Goal: Find specific page/section: Find specific page/section

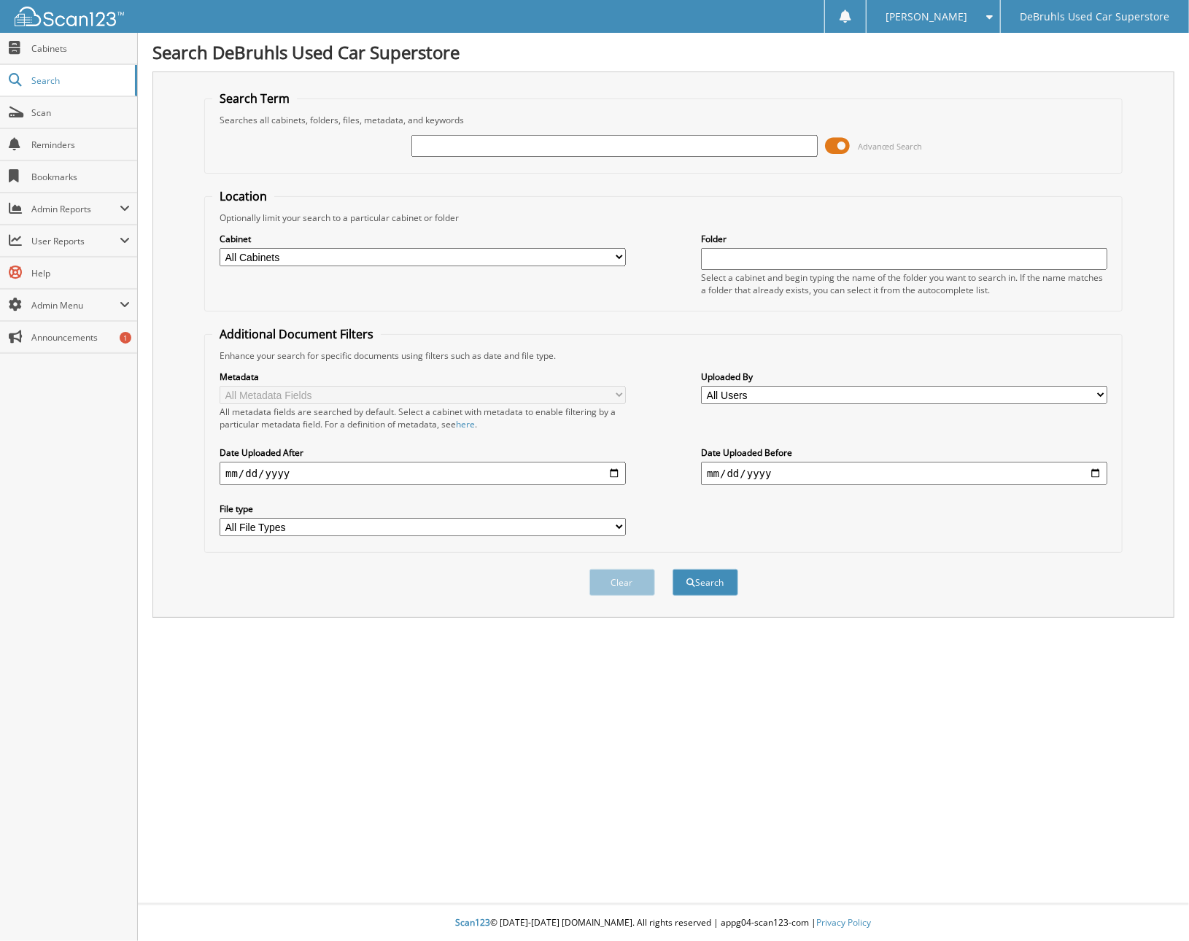
click at [532, 154] on input "text" at bounding box center [614, 146] width 406 height 22
type input "002670"
click at [672, 569] on button "Search" at bounding box center [705, 582] width 66 height 27
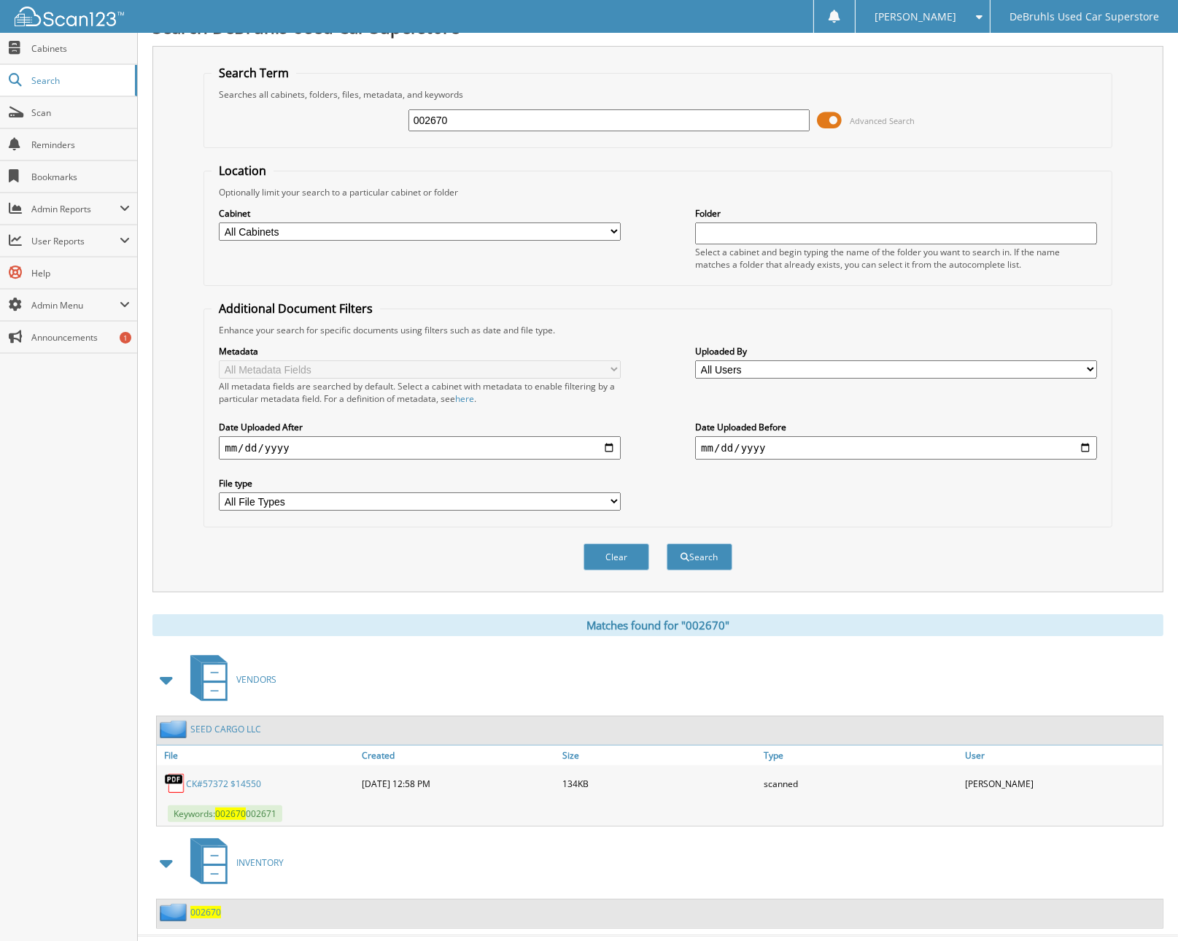
scroll to position [39, 0]
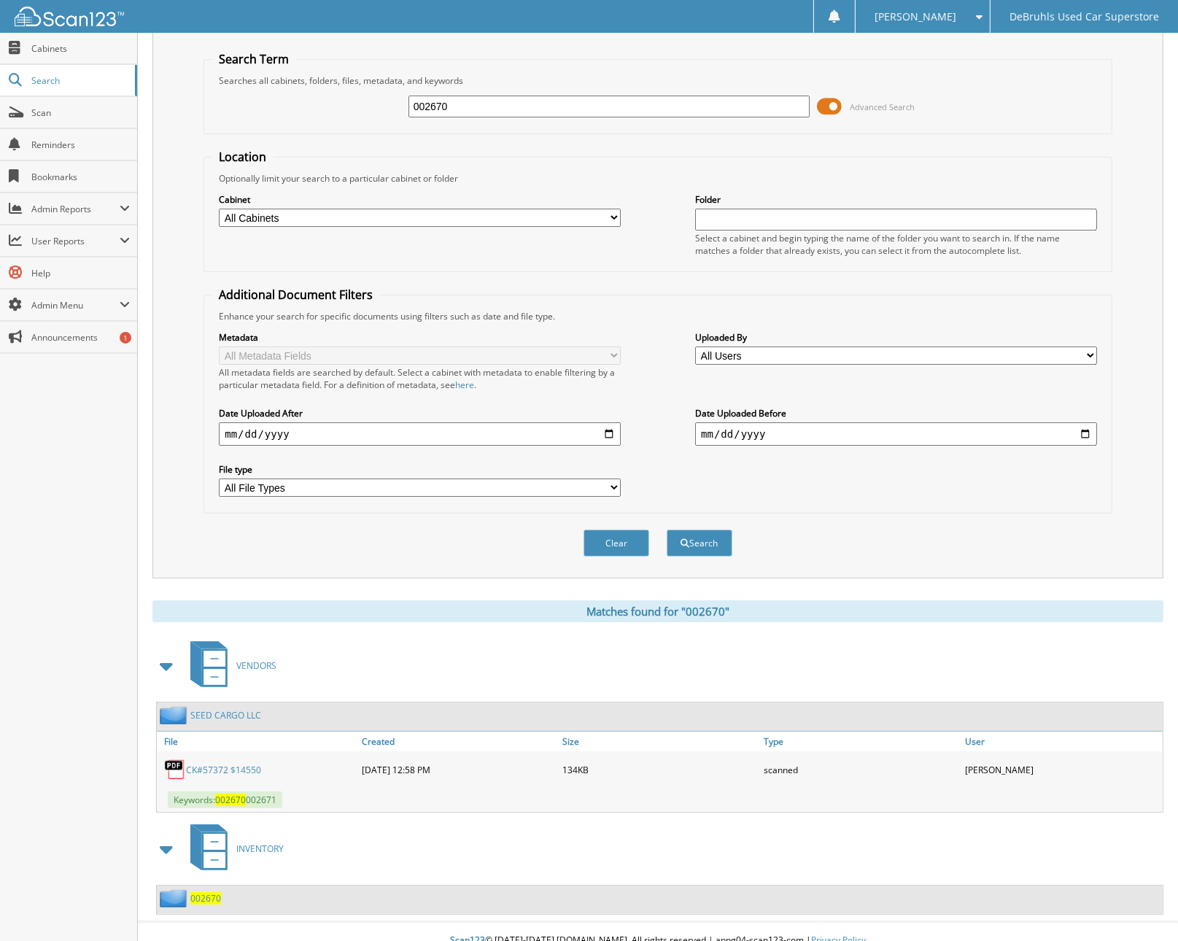
click at [195, 892] on span "002670" at bounding box center [205, 898] width 31 height 12
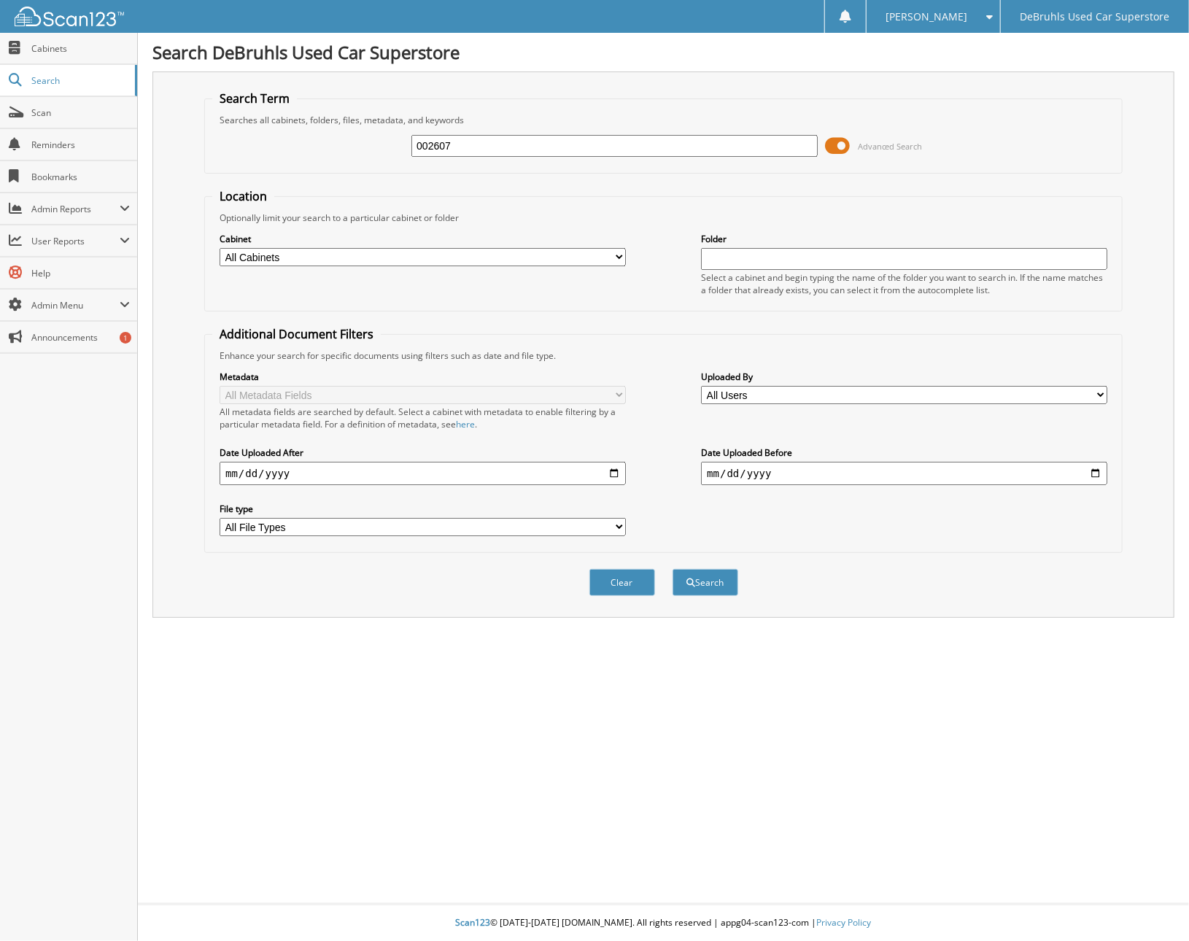
type input "002607"
click at [672, 569] on button "Search" at bounding box center [705, 582] width 66 height 27
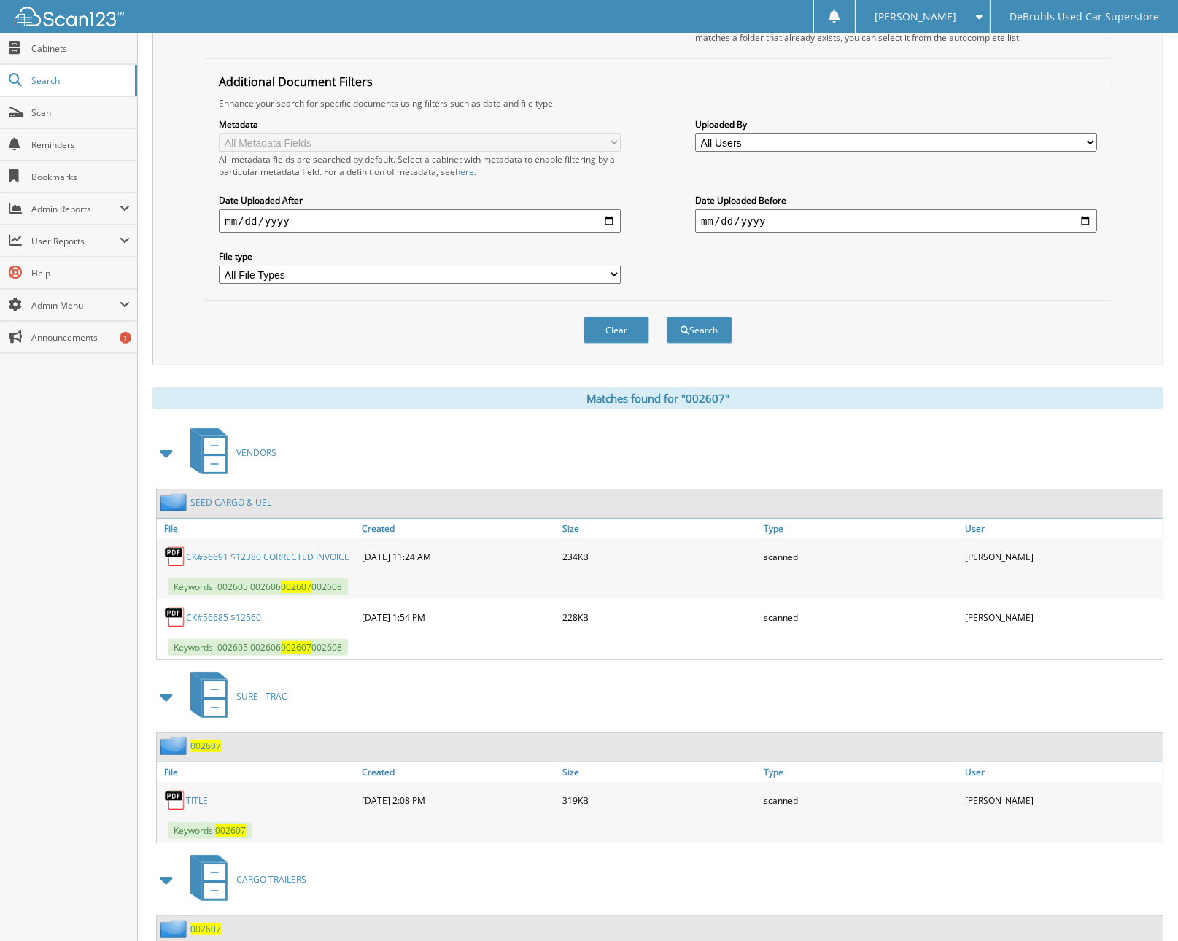
scroll to position [279, 0]
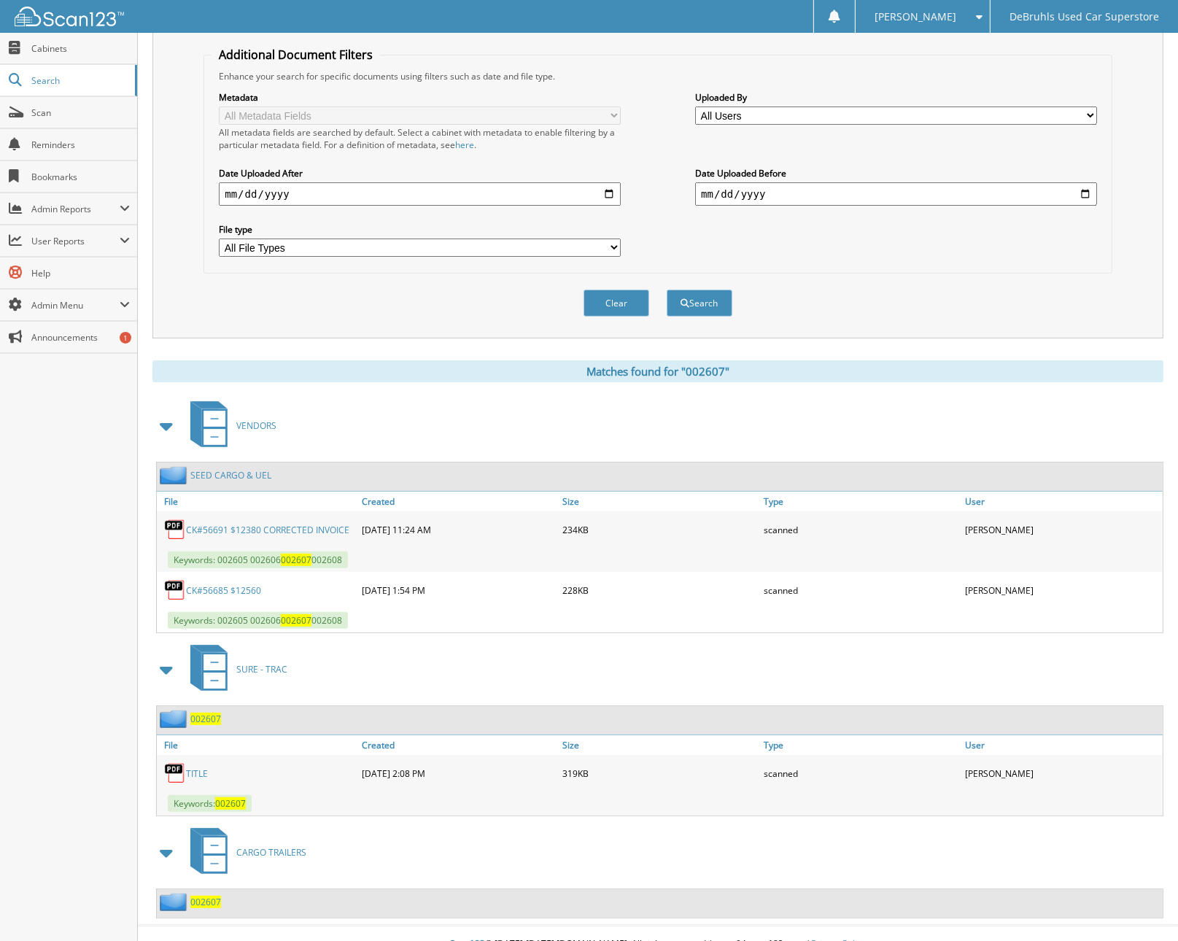
click at [198, 895] on span "002607" at bounding box center [205, 901] width 31 height 12
